Goal: Check status: Check status

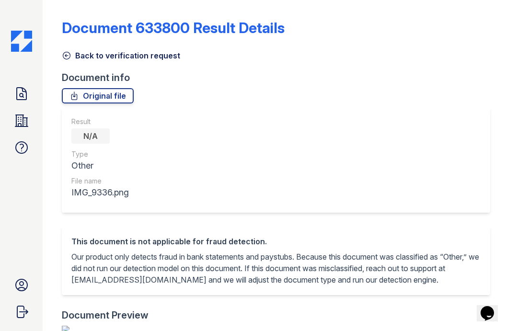
click at [81, 60] on link "Back to verification request" at bounding box center [121, 56] width 118 height 12
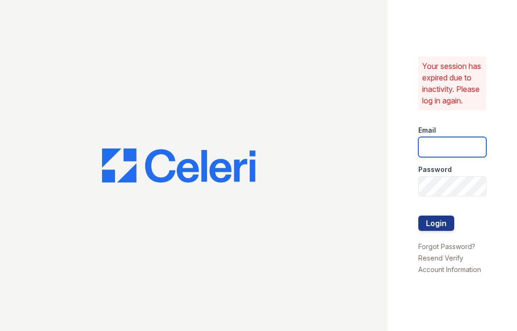
click at [459, 156] on input "email" at bounding box center [453, 147] width 68 height 20
type input "shiv@auranewyork.com"
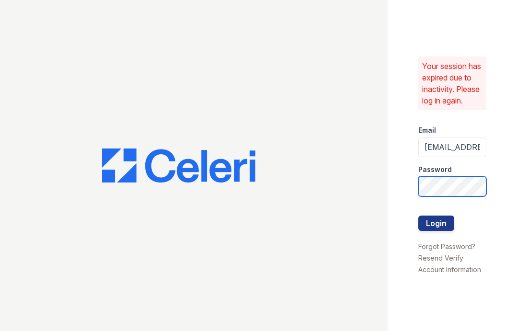
scroll to position [0, 12]
click at [419, 216] on button "Login" at bounding box center [437, 223] width 36 height 15
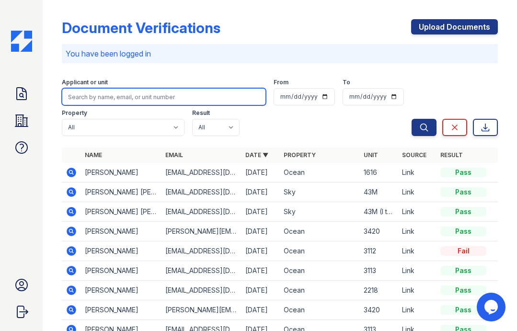
click at [187, 93] on input "search" at bounding box center [164, 96] width 204 height 17
paste input "[PERSON_NAME]"
type input "[PERSON_NAME]"
click at [412, 119] on button "Search" at bounding box center [424, 127] width 25 height 17
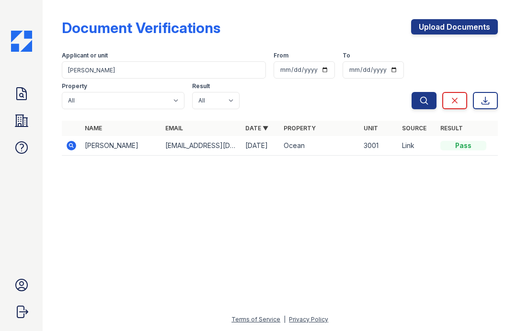
click at [71, 145] on icon at bounding box center [71, 145] width 2 height 2
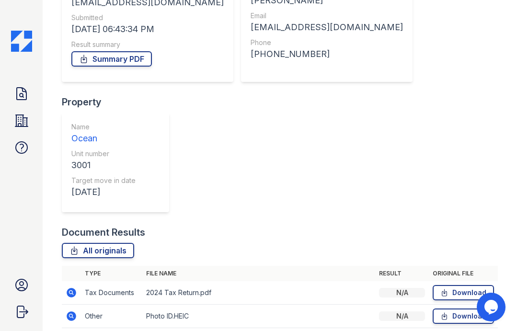
scroll to position [143, 0]
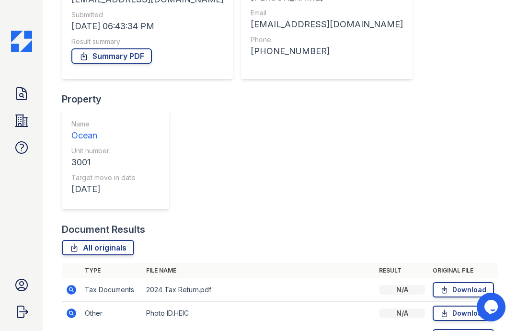
click at [75, 331] on icon at bounding box center [72, 337] width 12 height 12
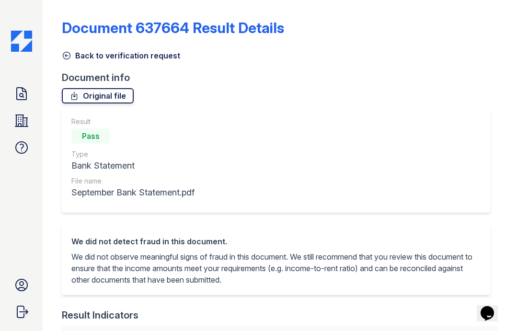
click at [102, 94] on link "Original file" at bounding box center [98, 95] width 72 height 15
click at [68, 53] on icon at bounding box center [67, 56] width 10 height 10
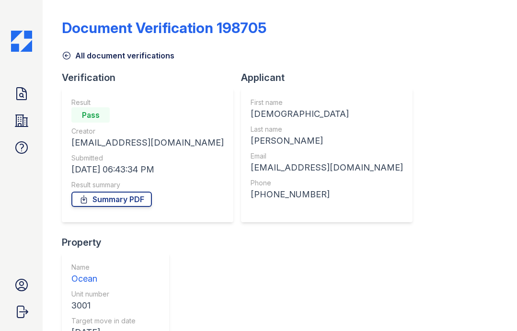
scroll to position [143, 0]
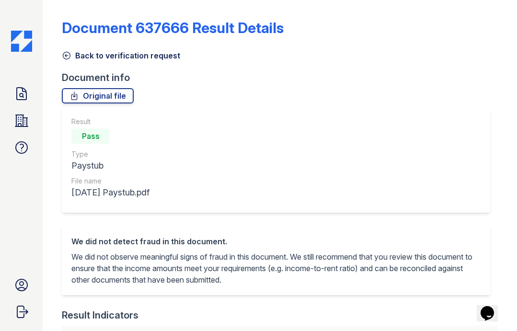
click at [69, 54] on icon at bounding box center [67, 56] width 10 height 10
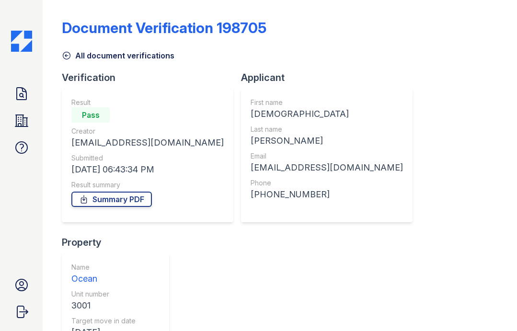
scroll to position [143, 0]
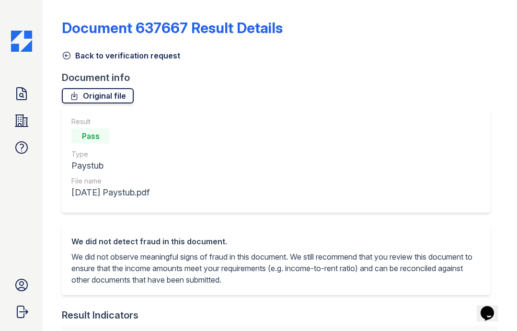
click at [88, 100] on link "Original file" at bounding box center [98, 95] width 72 height 15
click at [73, 54] on link "Back to verification request" at bounding box center [121, 56] width 118 height 12
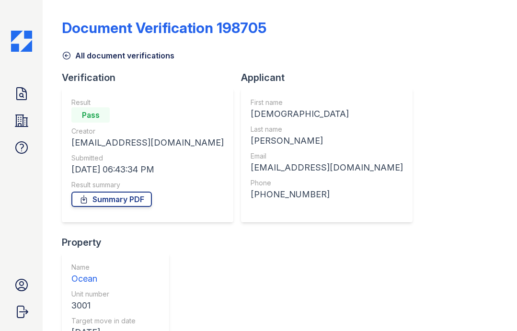
scroll to position [143, 0]
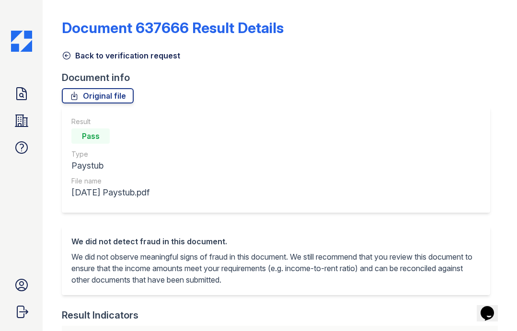
click at [64, 55] on icon at bounding box center [67, 56] width 10 height 10
